Goal: Information Seeking & Learning: Learn about a topic

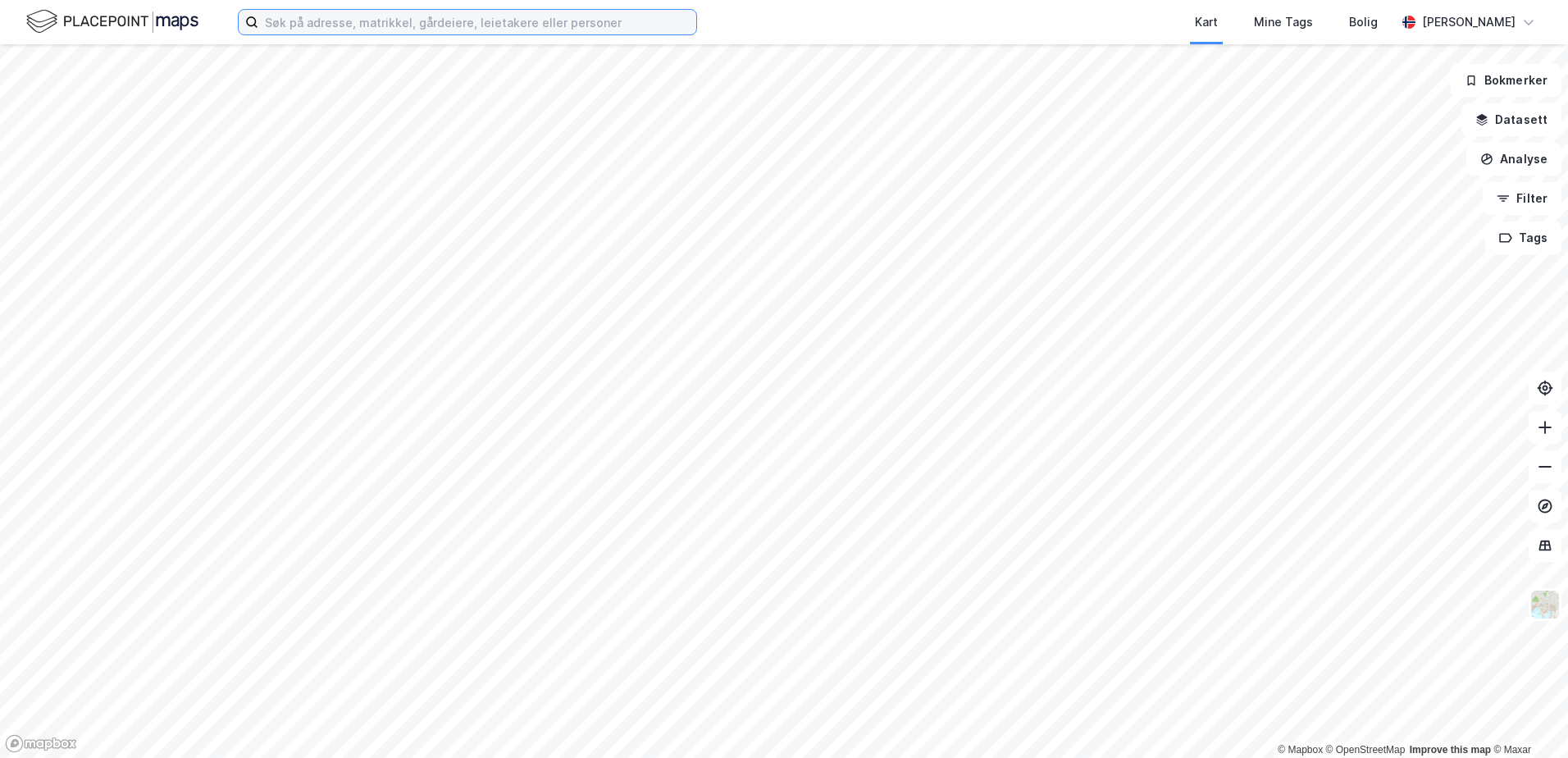
click at [395, 24] on input at bounding box center [478, 22] width 438 height 25
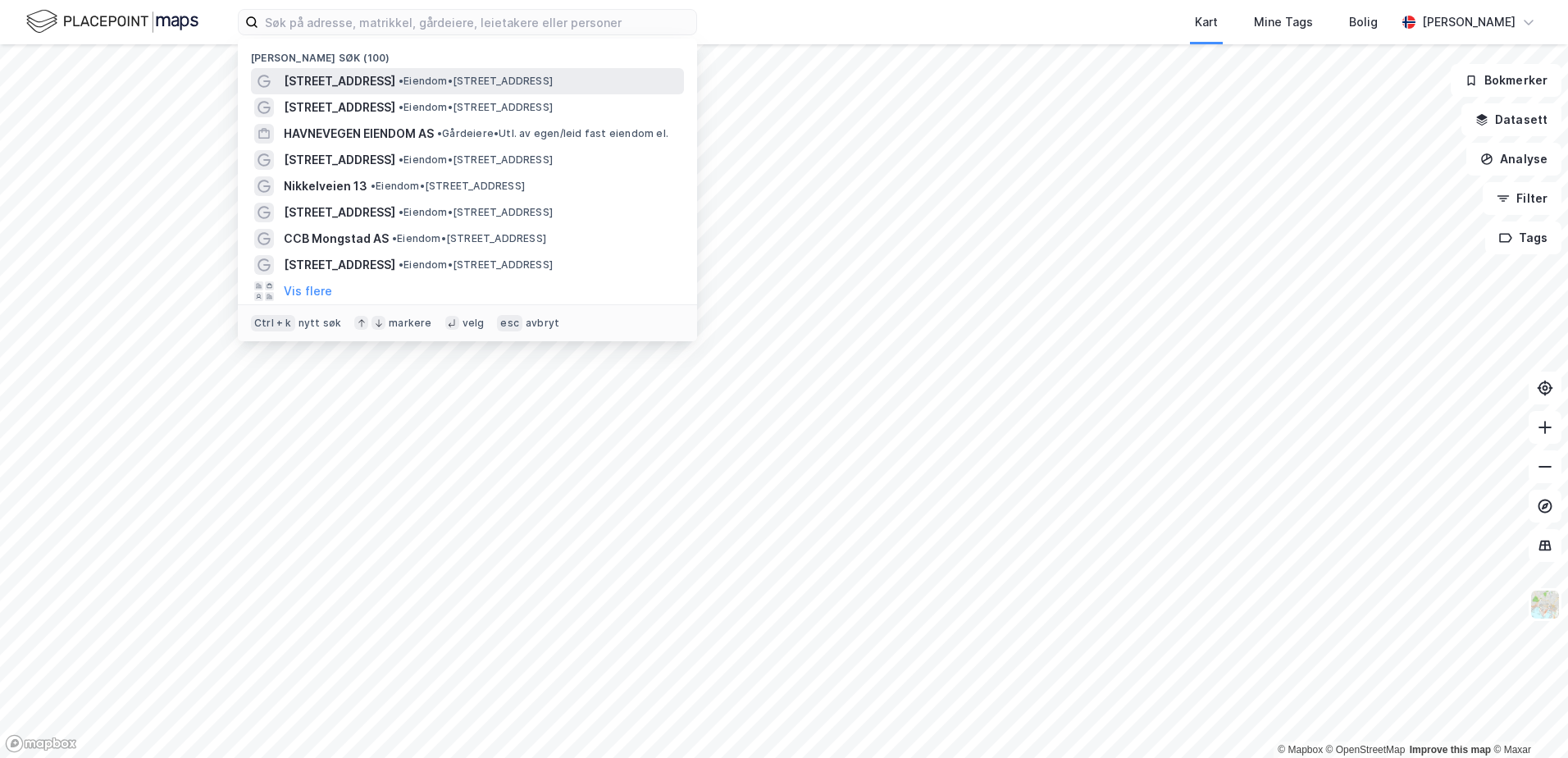
click at [433, 88] on div "[STREET_ADDRESS] • Eiendom • [STREET_ADDRESS]" at bounding box center [482, 81] width 397 height 20
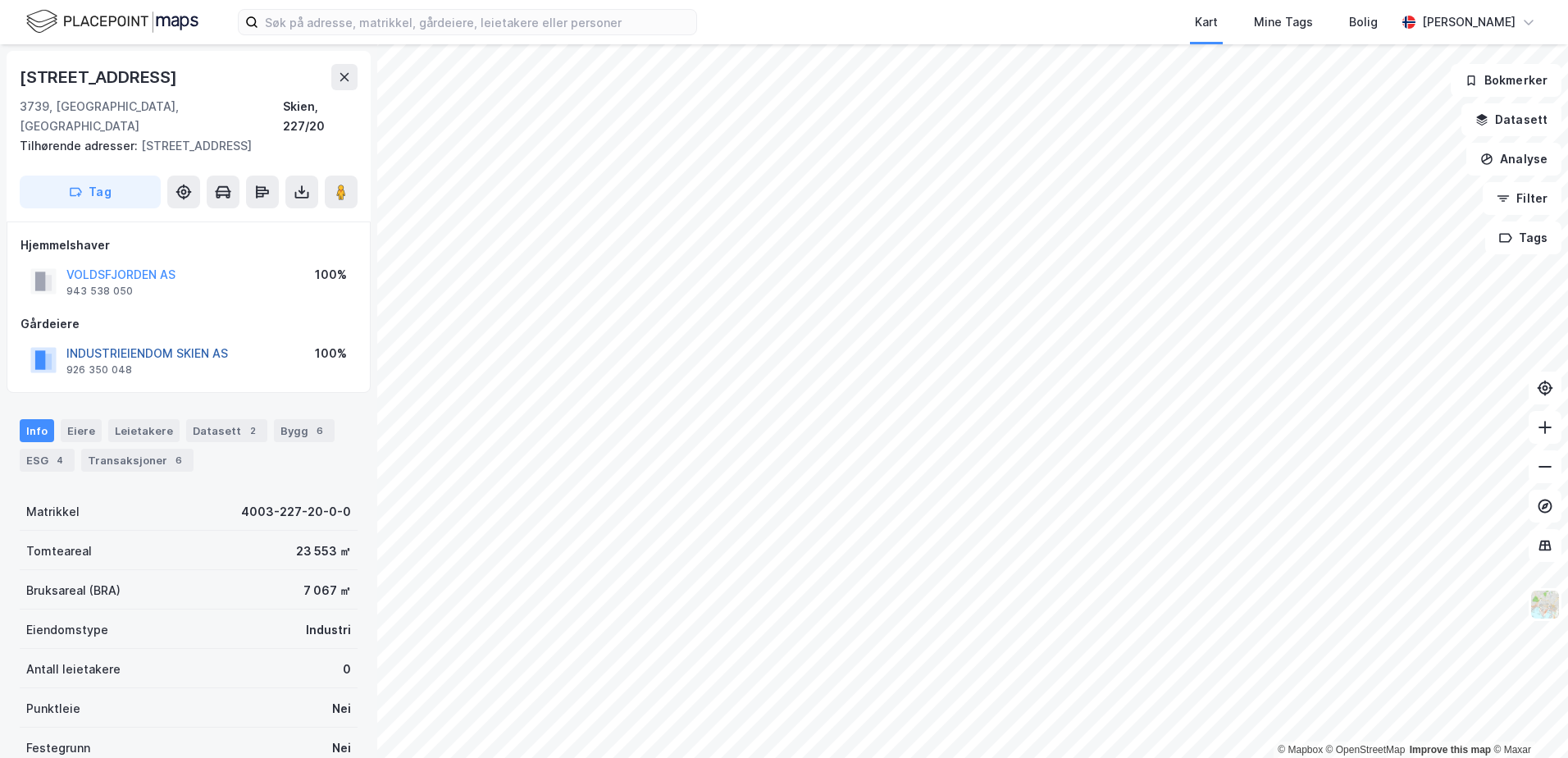
click at [0, 0] on button "INDUSTRIEIENDOM SKIEN AS" at bounding box center [0, 0] width 0 height 0
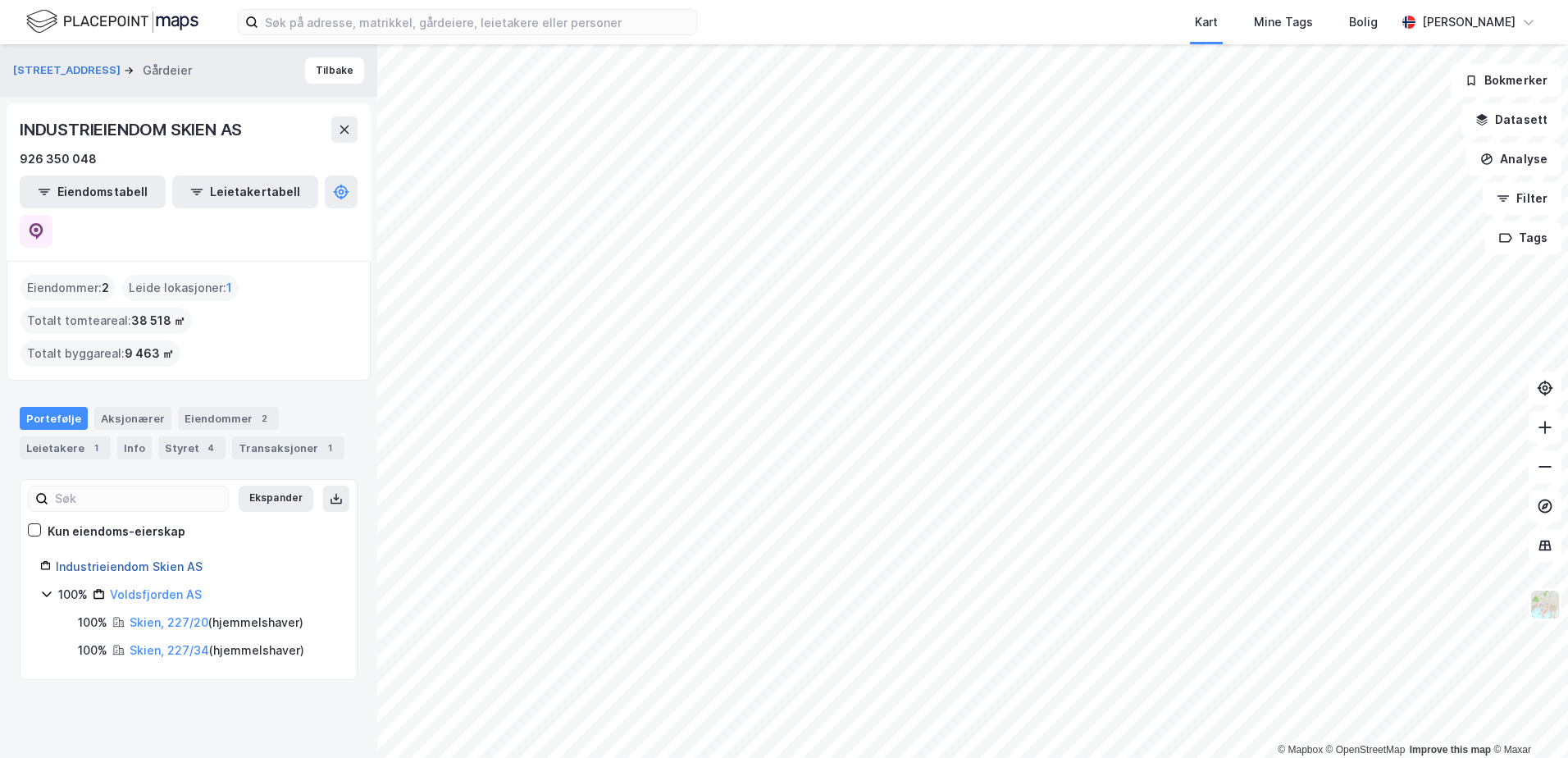
click at [124, 559] on link "Industrieiendom Skien AS" at bounding box center [129, 565] width 147 height 14
click at [149, 406] on div "Aksjonærer" at bounding box center [132, 417] width 77 height 23
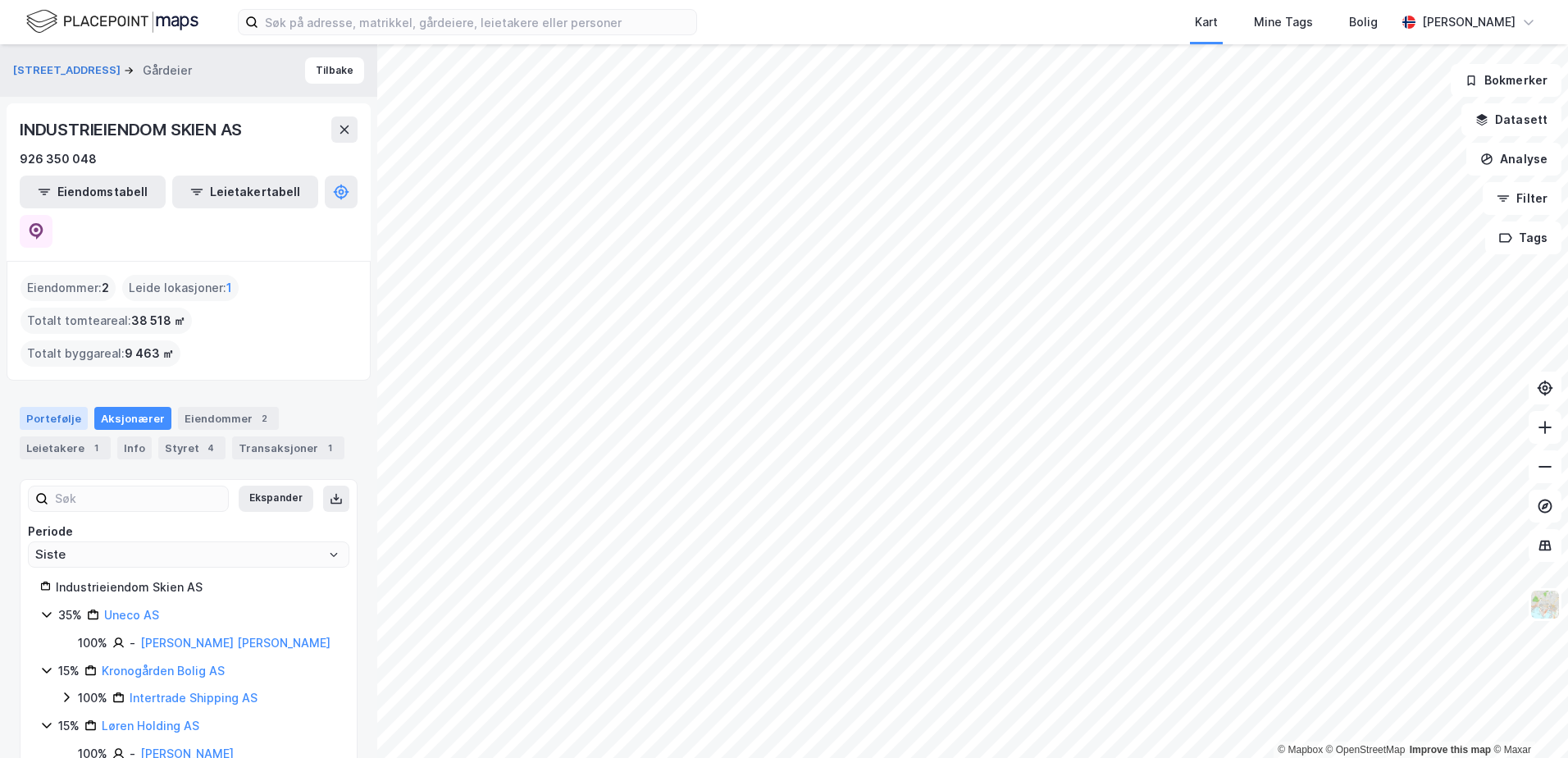
click at [47, 406] on div "Portefølje" at bounding box center [54, 417] width 68 height 23
